Goal: Information Seeking & Learning: Learn about a topic

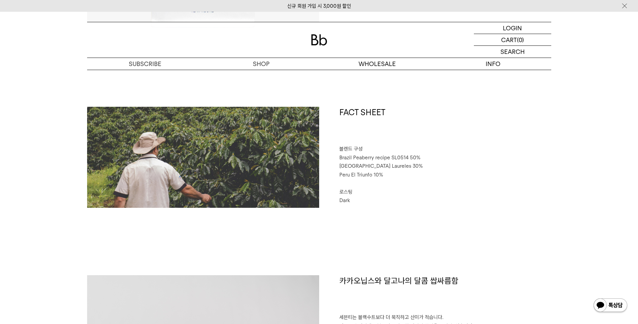
scroll to position [269, 0]
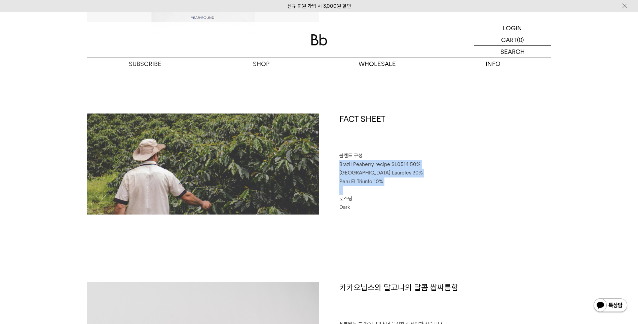
drag, startPoint x: 340, startPoint y: 165, endPoint x: 397, endPoint y: 189, distance: 61.6
click at [397, 189] on div "FACT SHEET 블렌드 구성 Brazil Peaberry recipe SL0514 50% Colombia Laureles 30% Peru …" at bounding box center [435, 163] width 232 height 101
click at [396, 189] on p "⠀" at bounding box center [446, 190] width 212 height 9
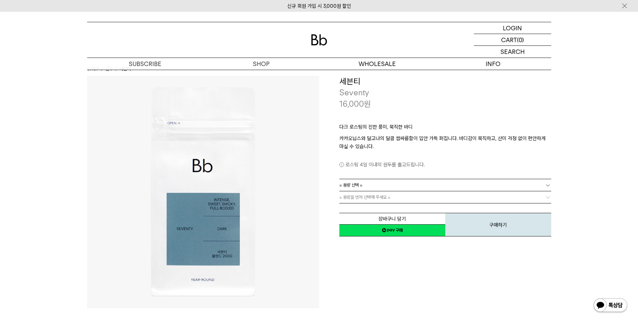
scroll to position [0, 0]
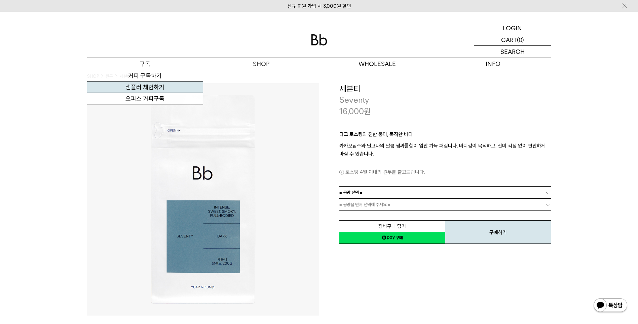
click at [164, 85] on link "샘플러 체험하기" at bounding box center [145, 86] width 116 height 11
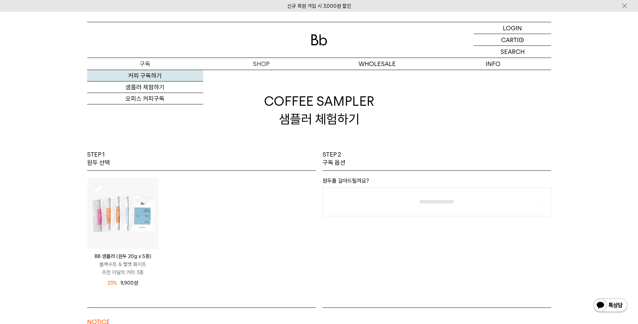
click at [149, 78] on link "커피 구독하기" at bounding box center [145, 75] width 116 height 11
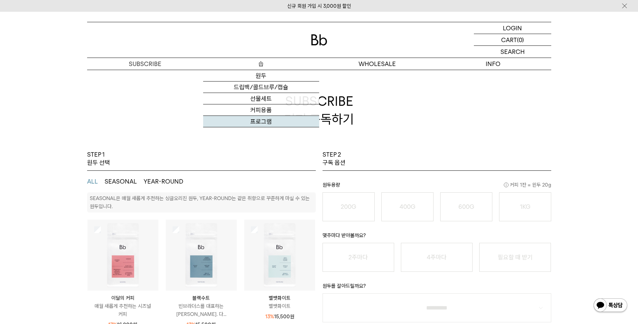
click at [260, 117] on link "프로그램" at bounding box center [261, 121] width 116 height 11
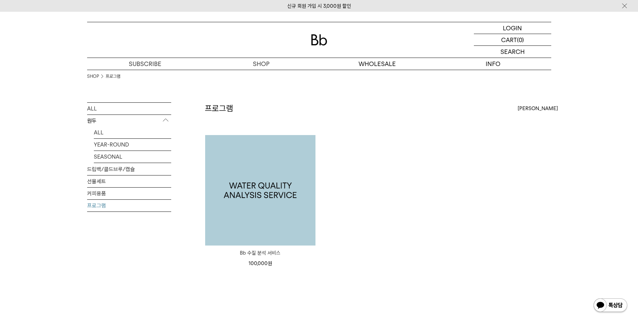
click at [281, 208] on img at bounding box center [260, 190] width 110 height 110
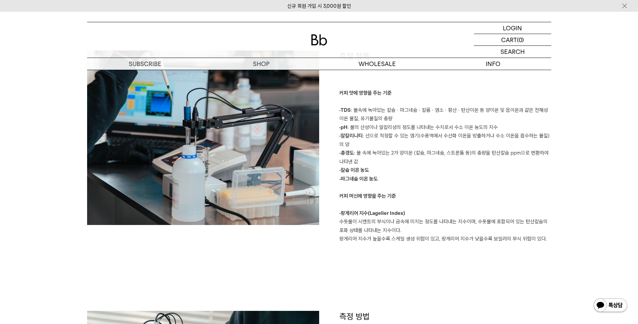
scroll to position [673, 0]
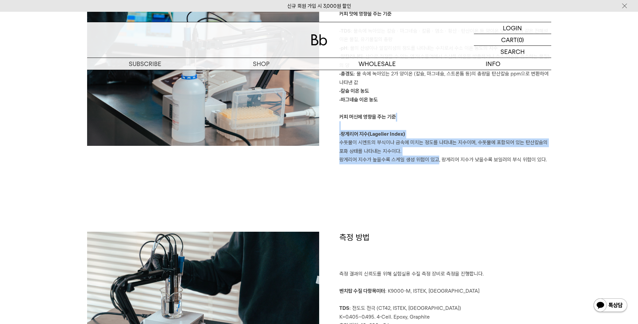
drag, startPoint x: 427, startPoint y: 144, endPoint x: 435, endPoint y: 210, distance: 66.1
click at [435, 210] on div "측정 항목 커피 맛에 영향을 주는 기준 ·TDS : 물속에 녹아있는 칼슘ㆍ마그네슘ㆍ칼륨ㆍ염소ㆍ황산ㆍ탄산이온 등 양이온 및 음이온과 같은 전해성…" at bounding box center [319, 101] width 464 height 260
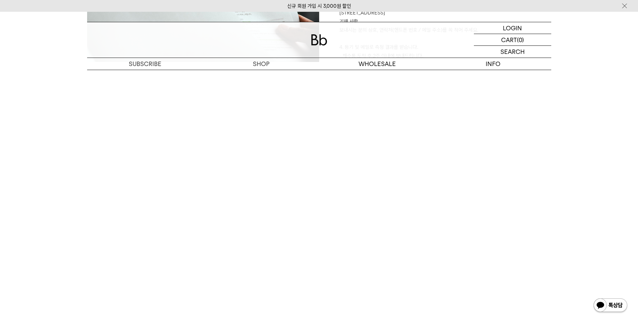
scroll to position [1245, 0]
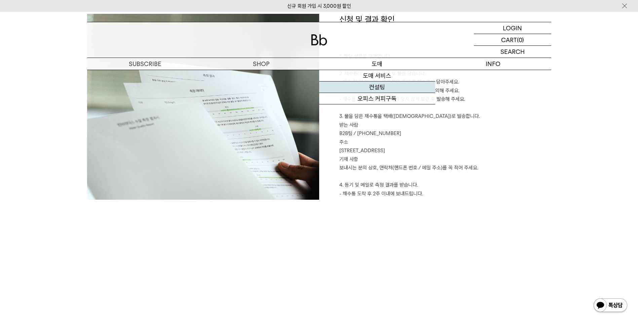
click at [383, 88] on link "컨설팅" at bounding box center [377, 86] width 116 height 11
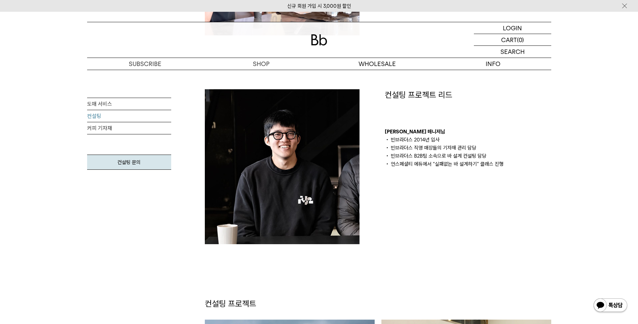
scroll to position [538, 0]
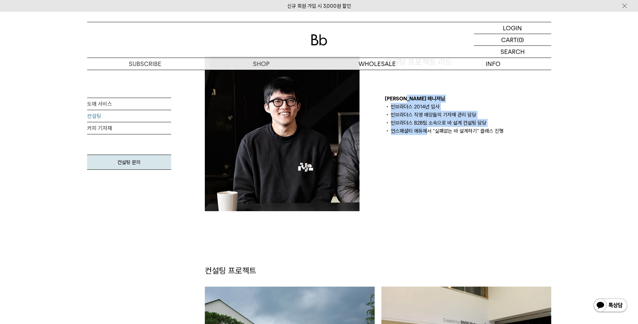
drag, startPoint x: 410, startPoint y: 98, endPoint x: 428, endPoint y: 142, distance: 47.4
click at [428, 142] on div "컨설팅 프로젝트 리드 [PERSON_NAME] 매니저님 빈브라더스 2014년 입사 빈브라더스 직영 매장들의 기자재 관리 담당 빈브라더스 B2B…" at bounding box center [468, 133] width 180 height 155
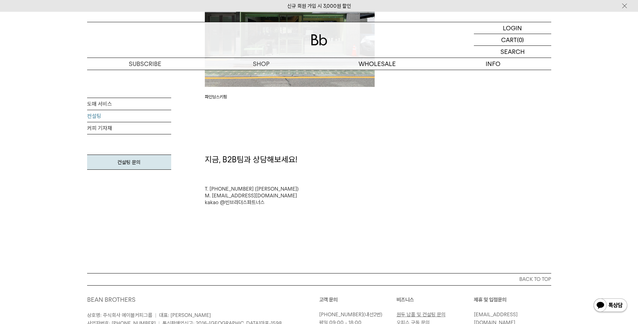
scroll to position [1620, 0]
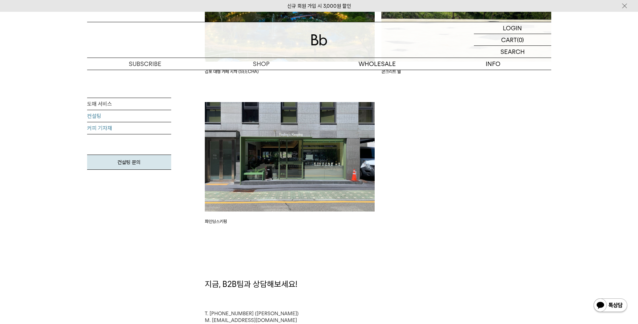
click at [130, 128] on link "커피 기자재" at bounding box center [129, 128] width 84 height 12
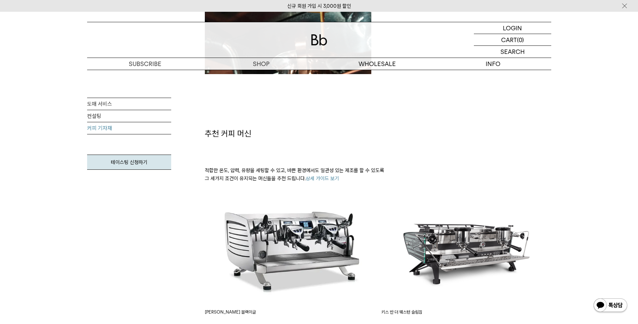
scroll to position [269, 0]
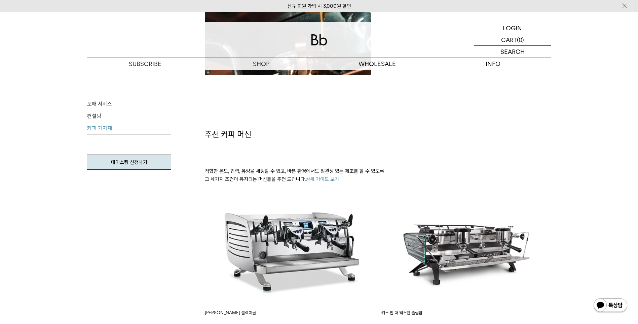
click at [313, 179] on link "상세 가이드 보기" at bounding box center [322, 179] width 33 height 6
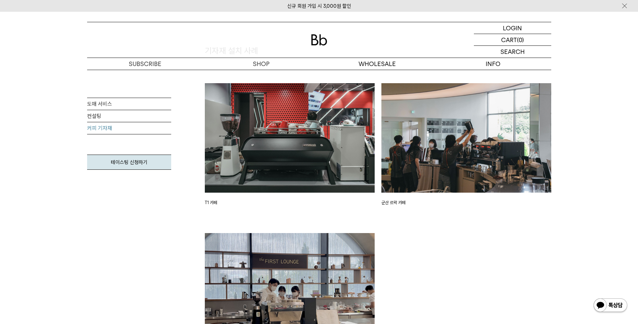
scroll to position [976, 0]
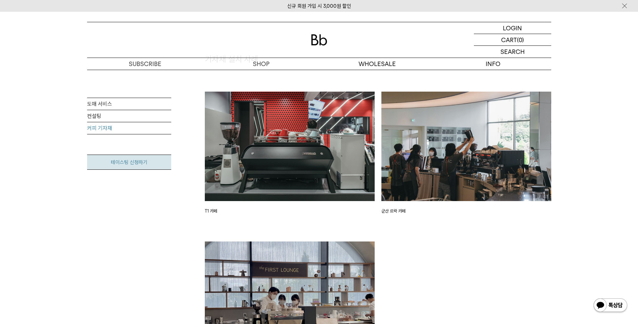
click at [127, 162] on link "테이스팅 신청하기" at bounding box center [129, 161] width 84 height 15
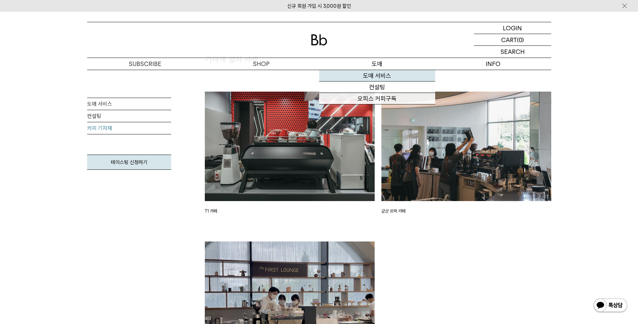
click at [380, 75] on link "도매 서비스" at bounding box center [377, 75] width 116 height 11
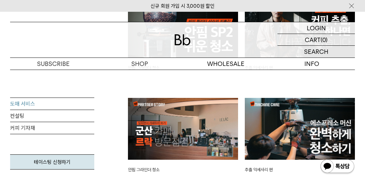
scroll to position [1389, 0]
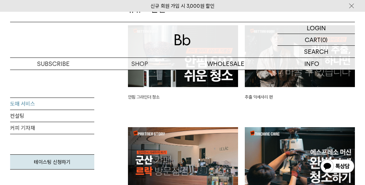
click at [279, 88] on div "추출 악세사리 편" at bounding box center [300, 62] width 110 height 75
click at [278, 85] on img at bounding box center [300, 56] width 110 height 62
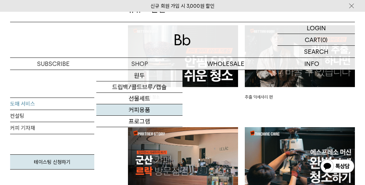
scroll to position [1485, 0]
